Goal: Task Accomplishment & Management: Manage account settings

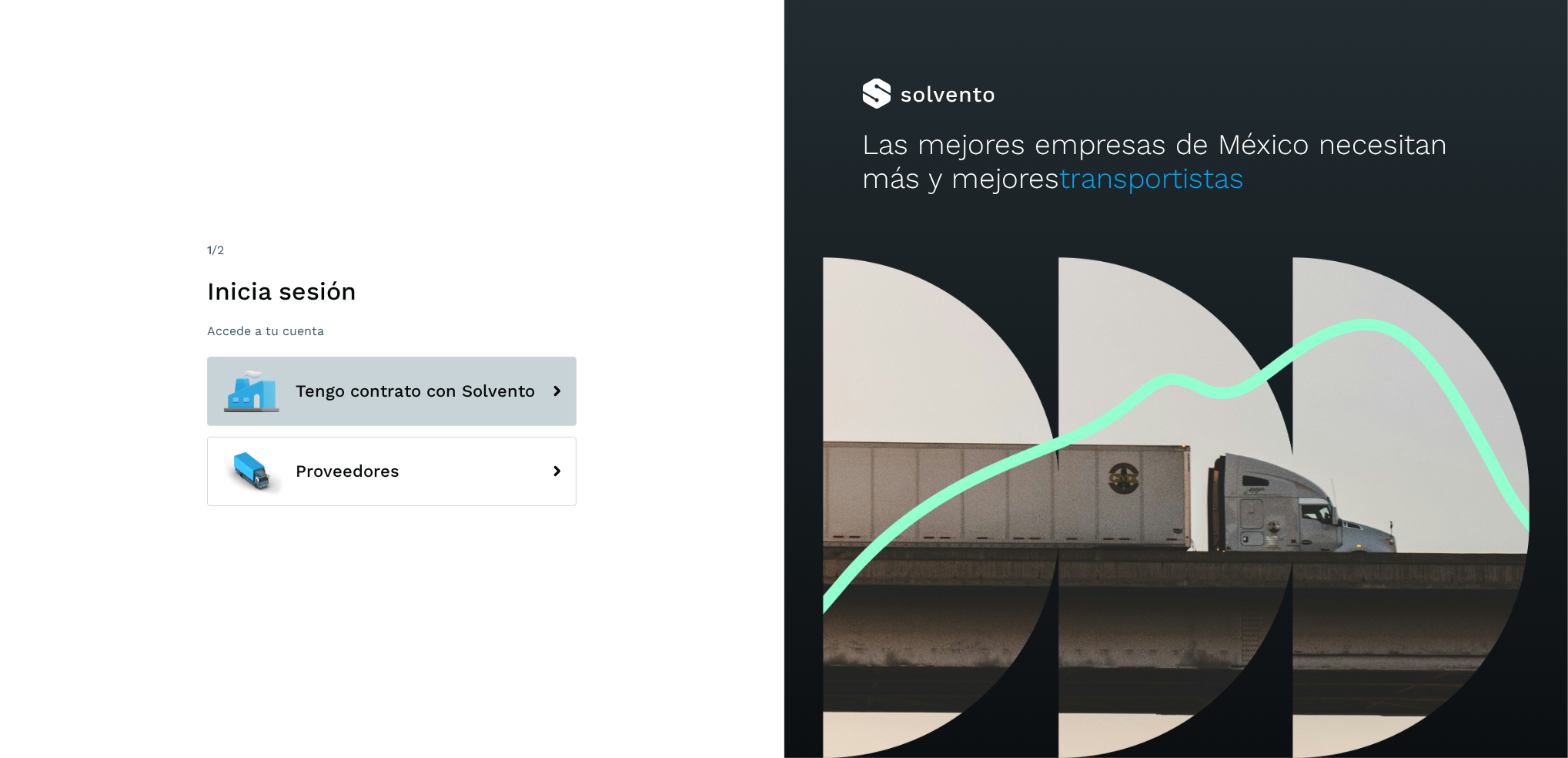
click at [435, 387] on span "Tengo contrato con Solvento" at bounding box center [414, 391] width 239 height 19
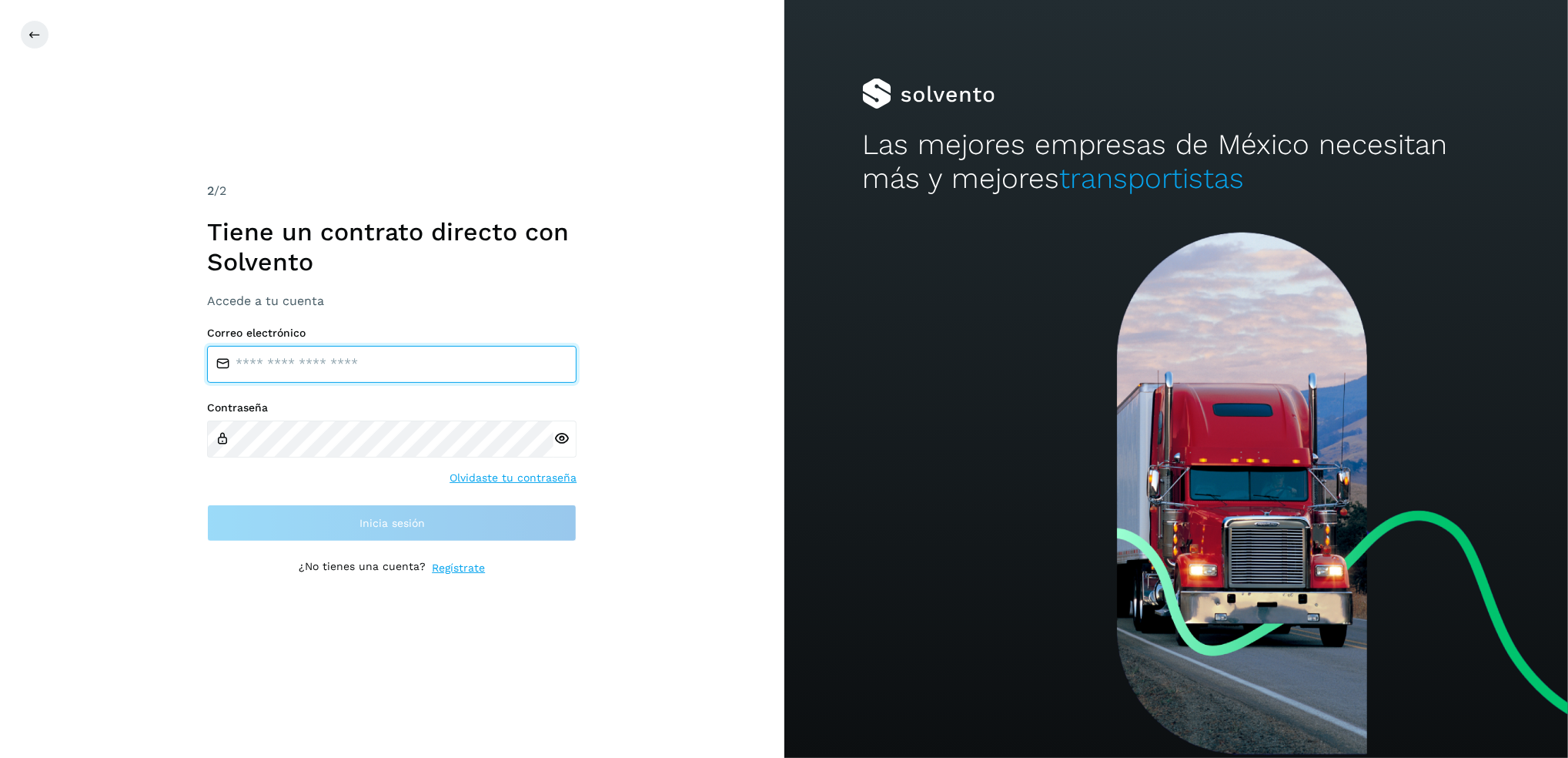
type input "**********"
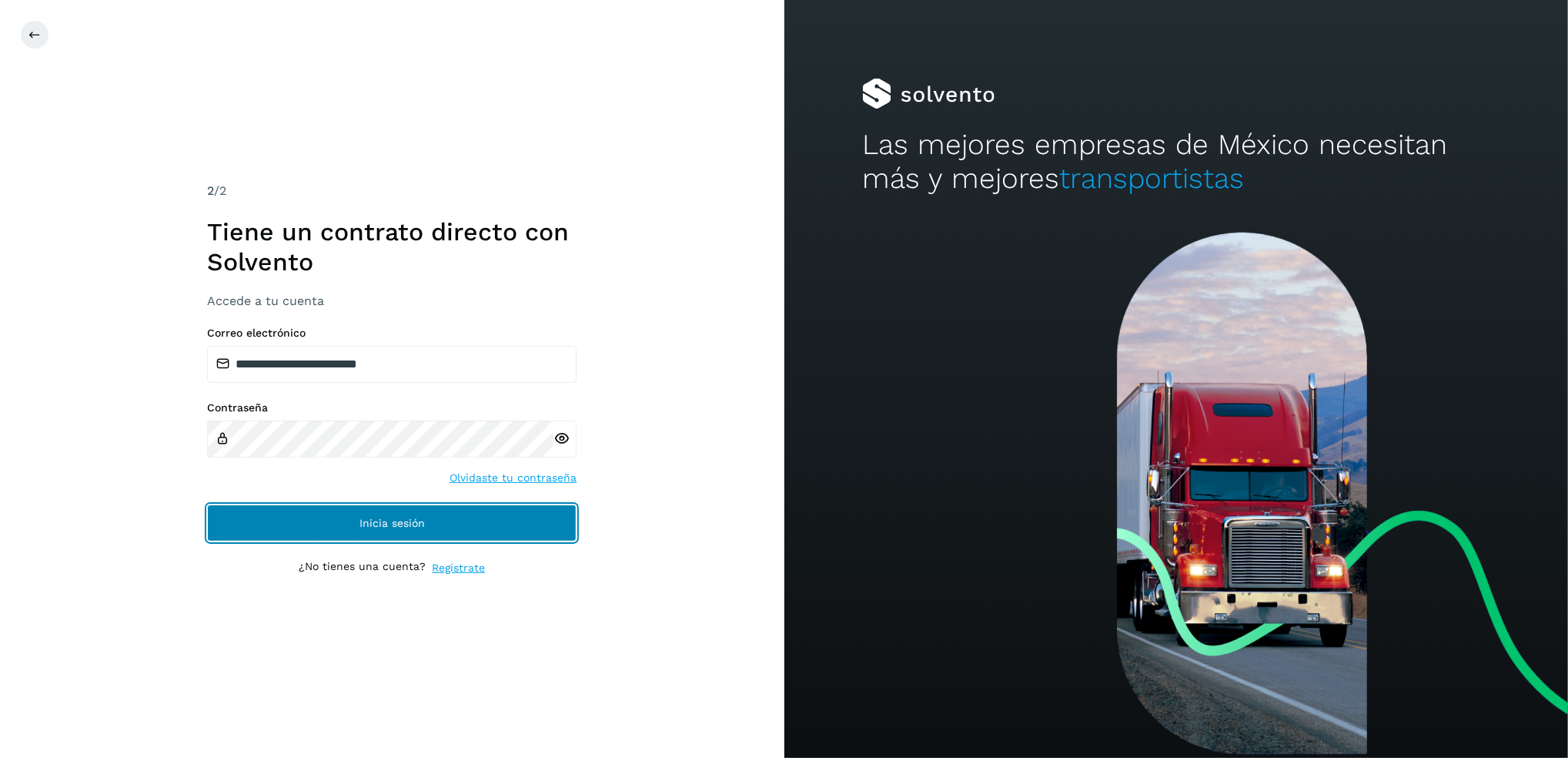
click at [527, 519] on button "Inicia sesión" at bounding box center [392, 523] width 370 height 37
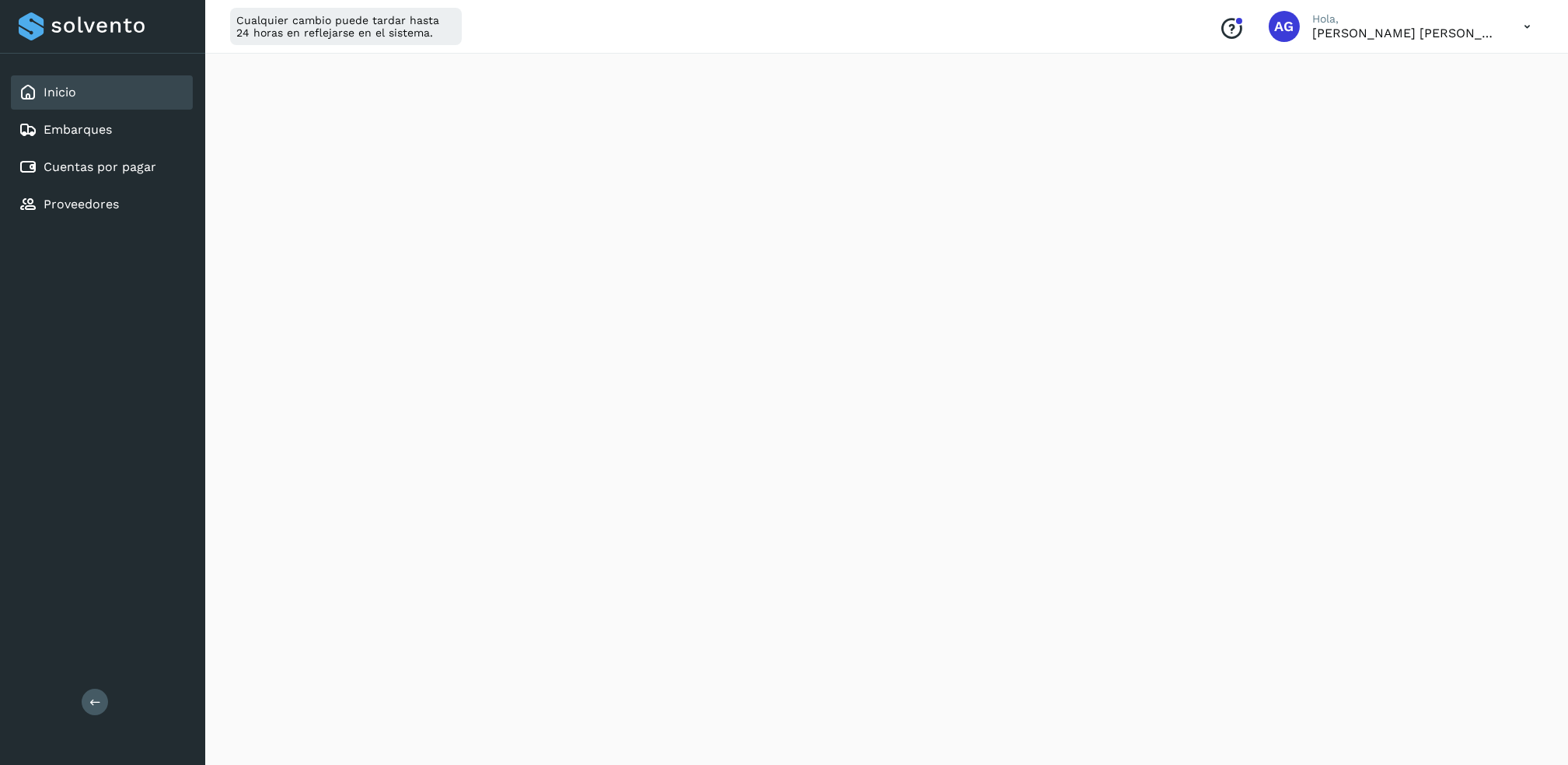
scroll to position [103, 0]
